Goal: Information Seeking & Learning: Learn about a topic

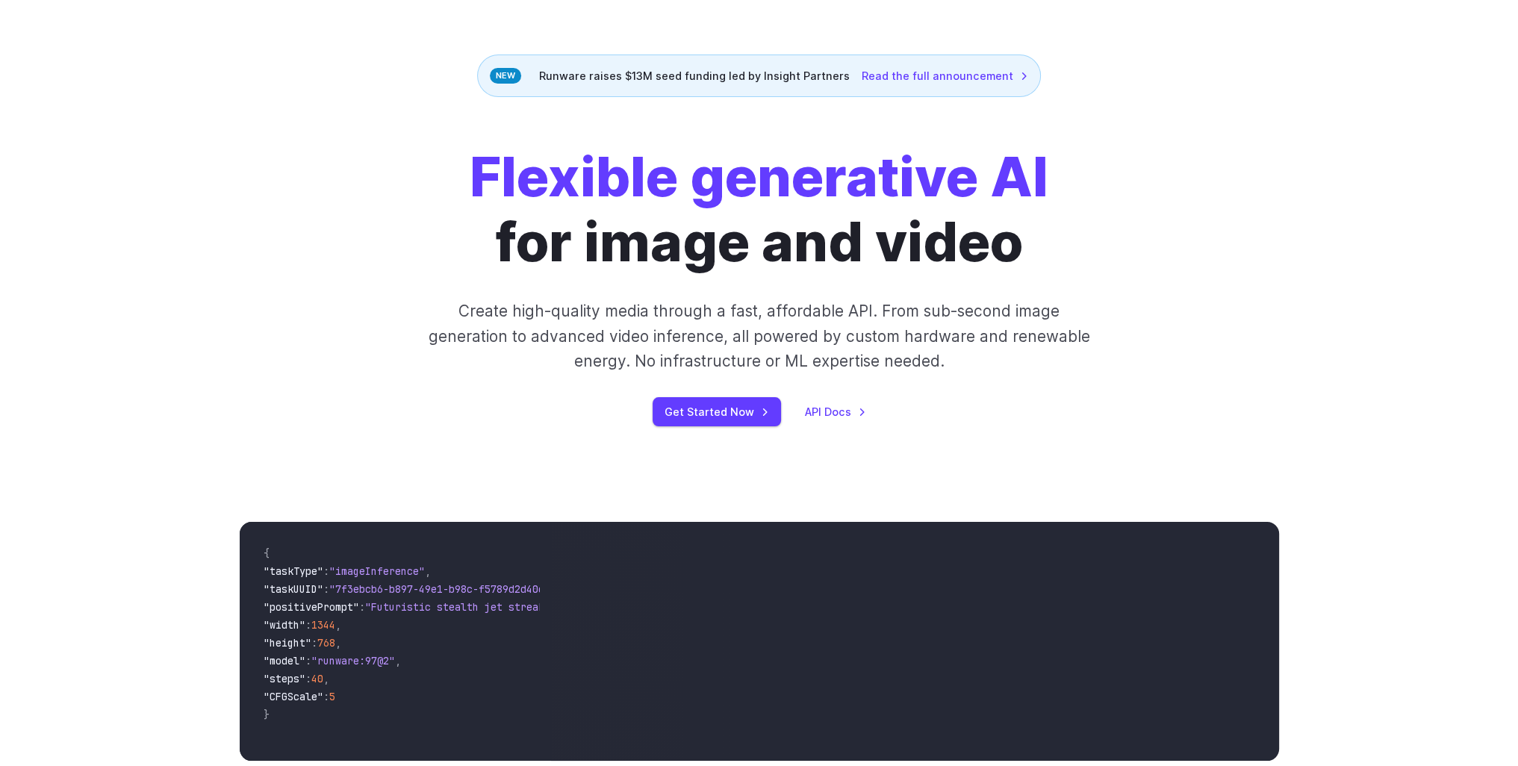
scroll to position [224, 0]
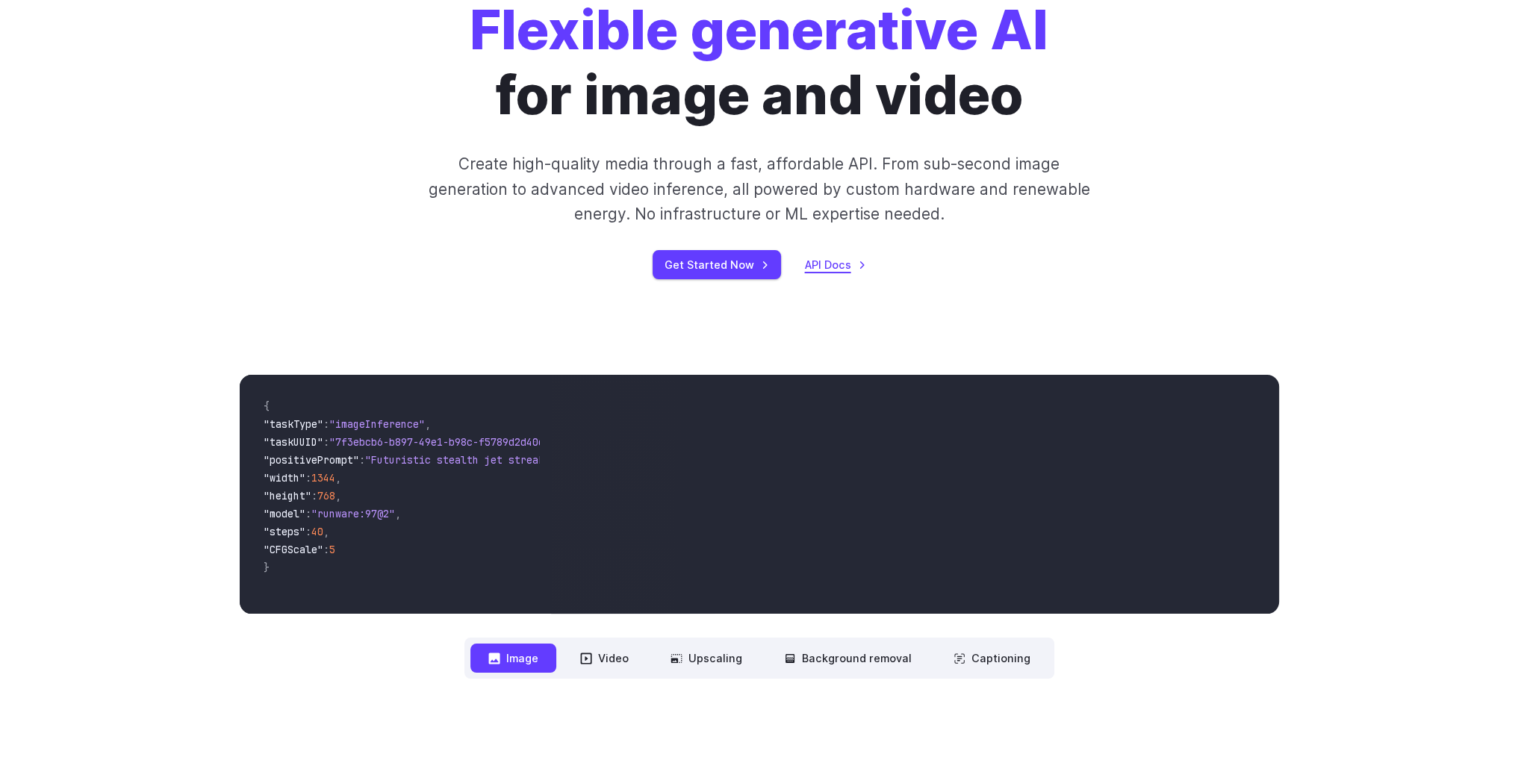
click at [821, 270] on link "API Docs" at bounding box center [835, 264] width 61 height 17
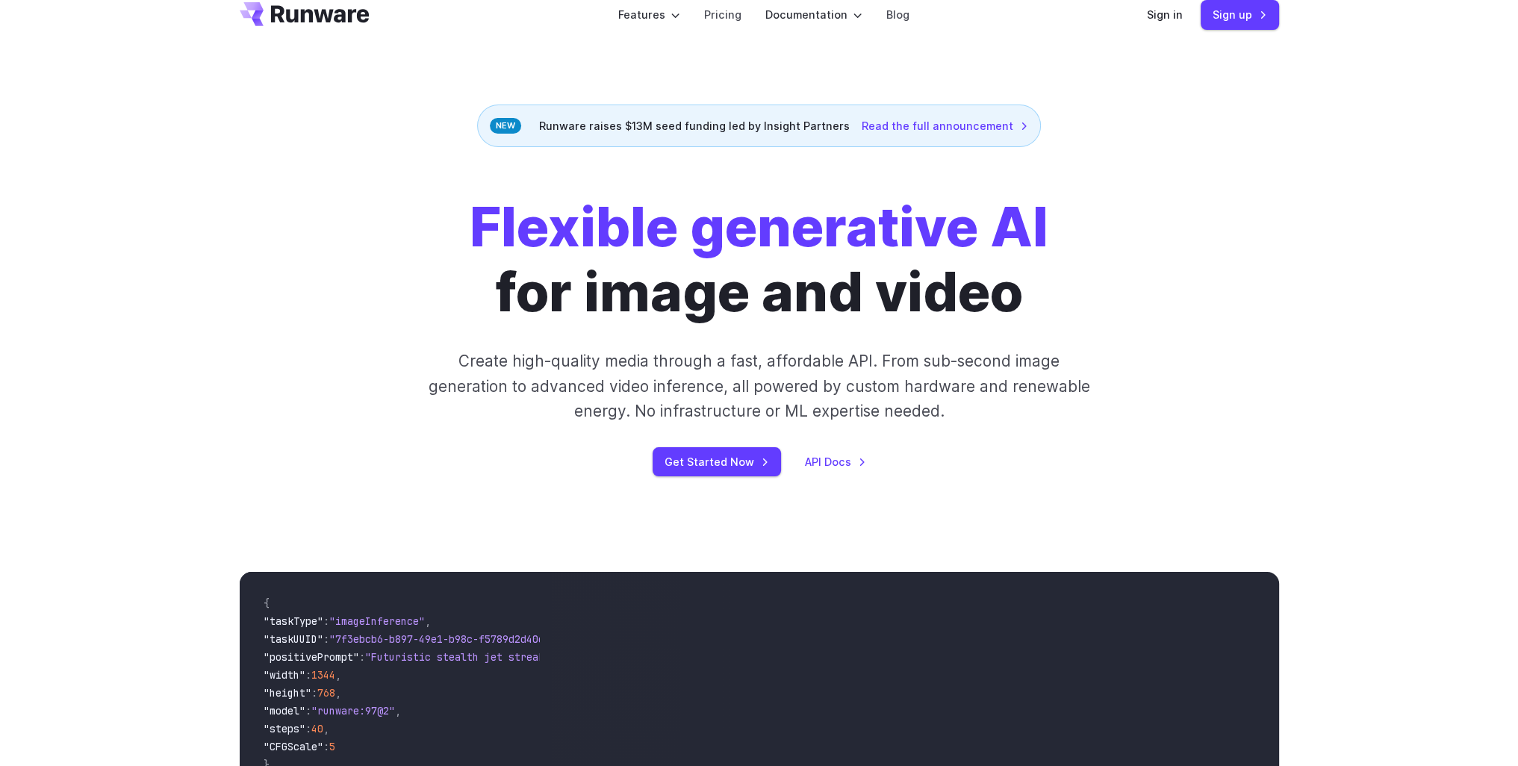
scroll to position [0, 0]
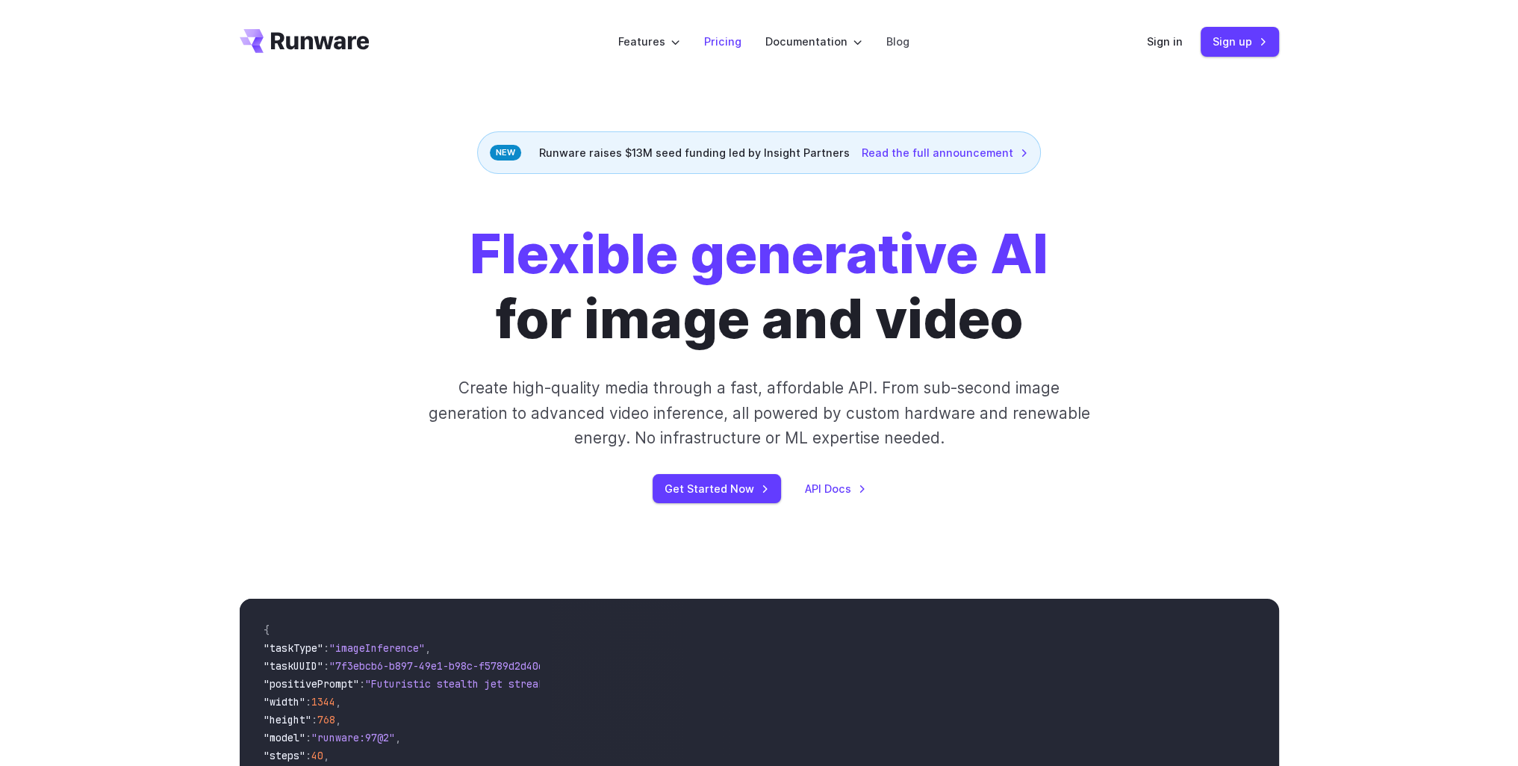
click at [721, 45] on link "Pricing" at bounding box center [722, 41] width 37 height 17
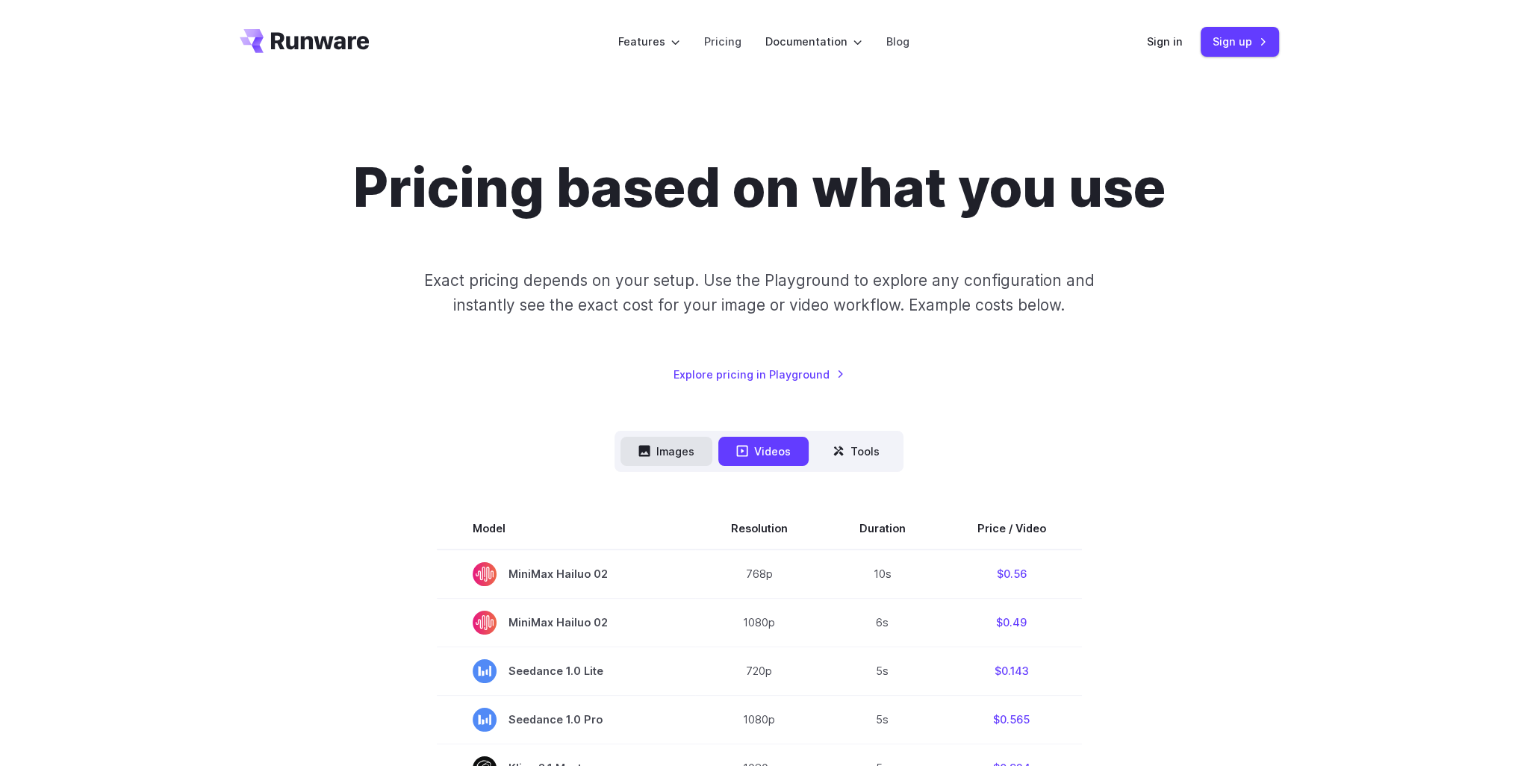
click at [672, 450] on button "Images" at bounding box center [667, 451] width 92 height 29
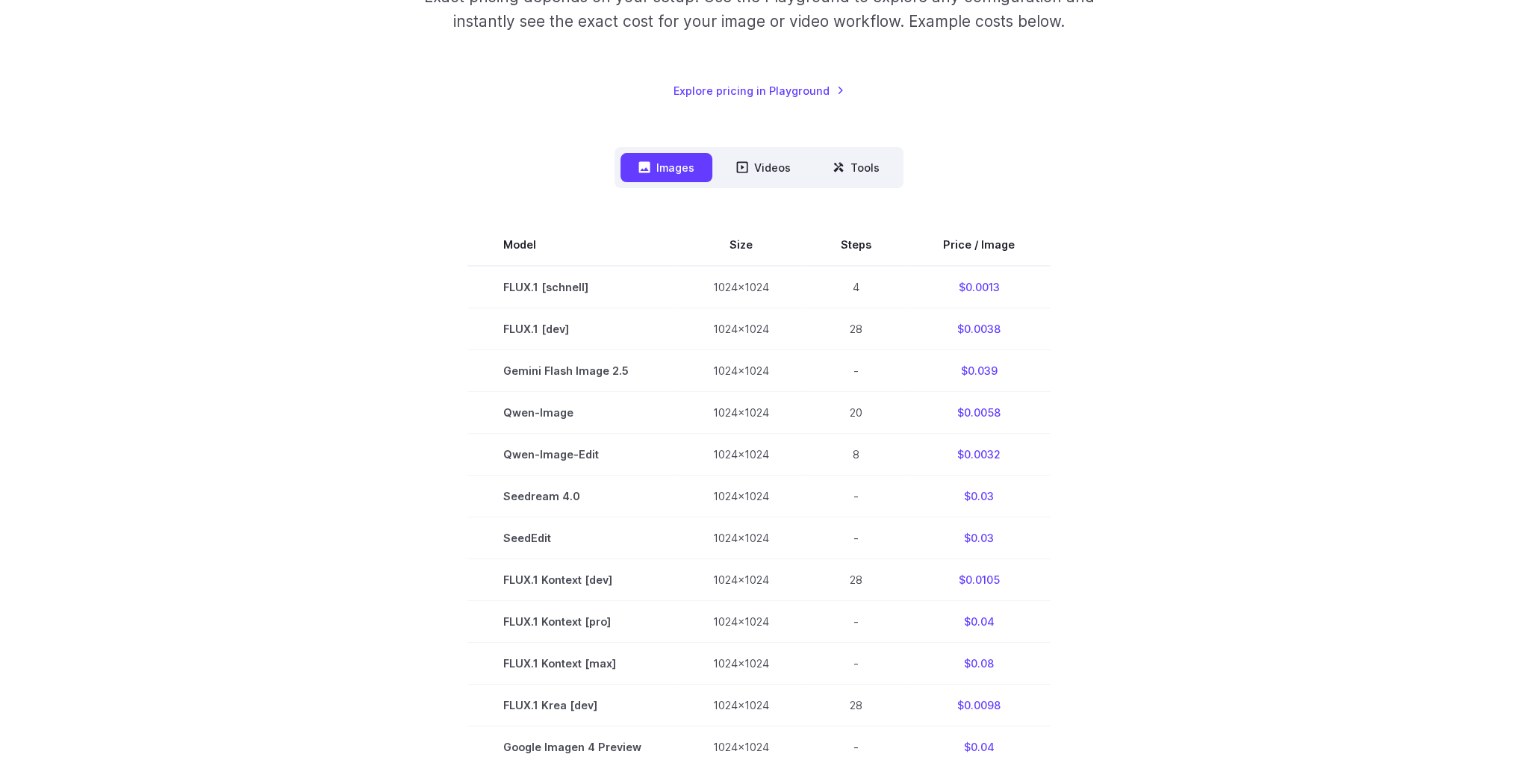
scroll to position [299, 0]
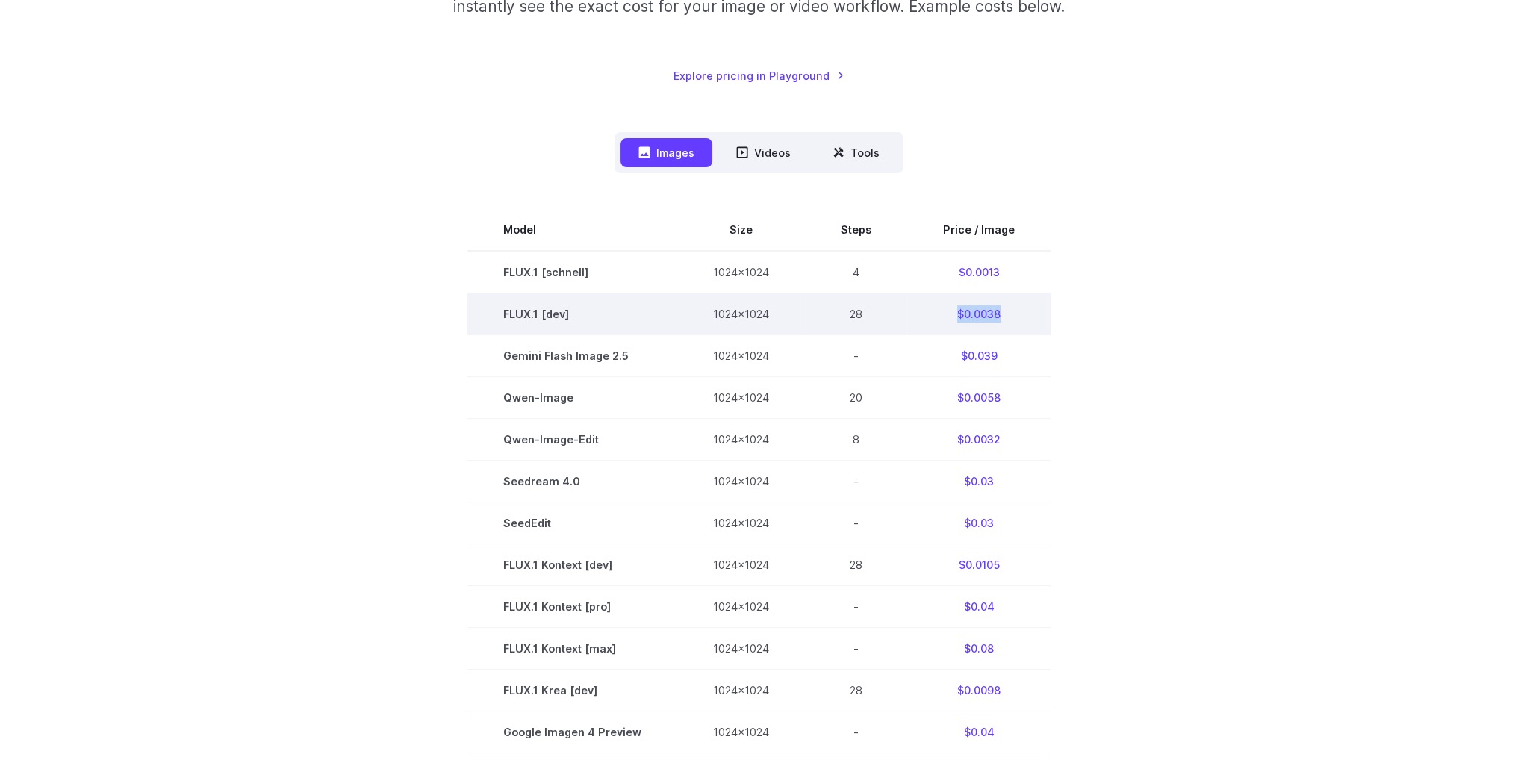
drag, startPoint x: 1016, startPoint y: 317, endPoint x: 937, endPoint y: 311, distance: 79.4
click at [937, 311] on td "$0.0038" at bounding box center [978, 314] width 143 height 42
copy td "$0.0038"
